Goal: Task Accomplishment & Management: Complete application form

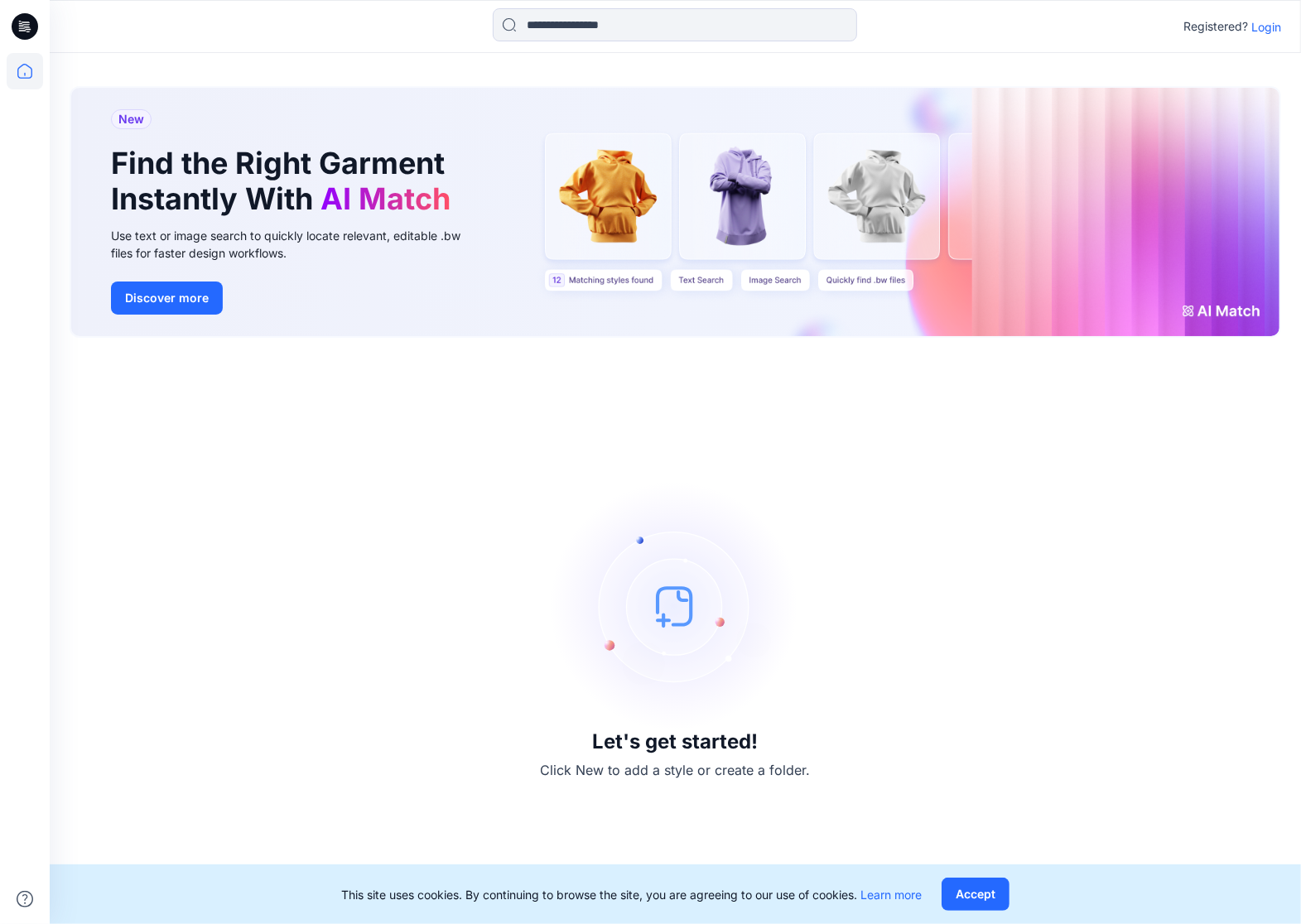
drag, startPoint x: 0, startPoint y: 0, endPoint x: 1257, endPoint y: 26, distance: 1257.3
click at [1257, 26] on p "Login" at bounding box center [1267, 27] width 30 height 18
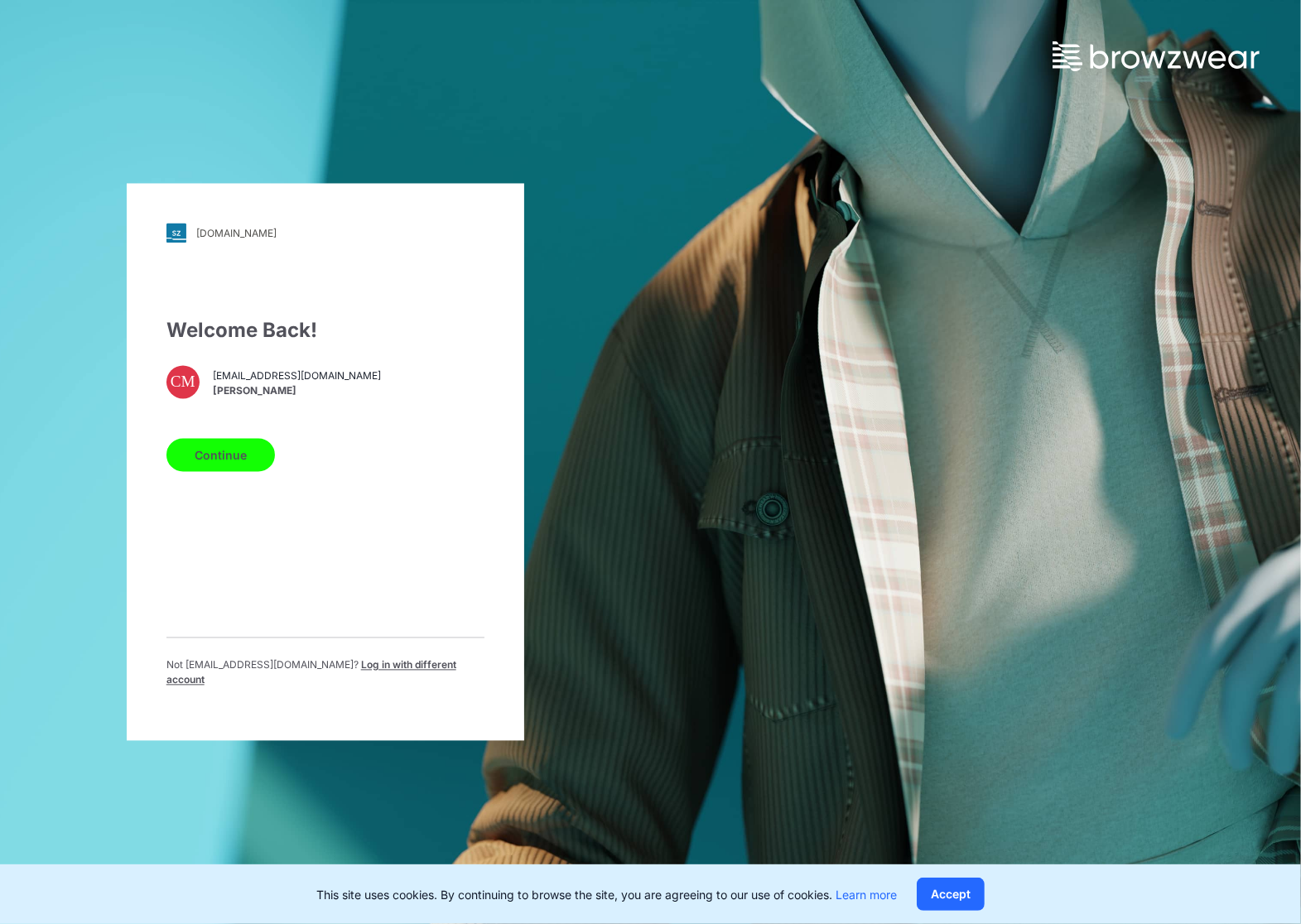
click at [265, 468] on button "Continue" at bounding box center [221, 455] width 108 height 34
